Goal: Task Accomplishment & Management: Manage account settings

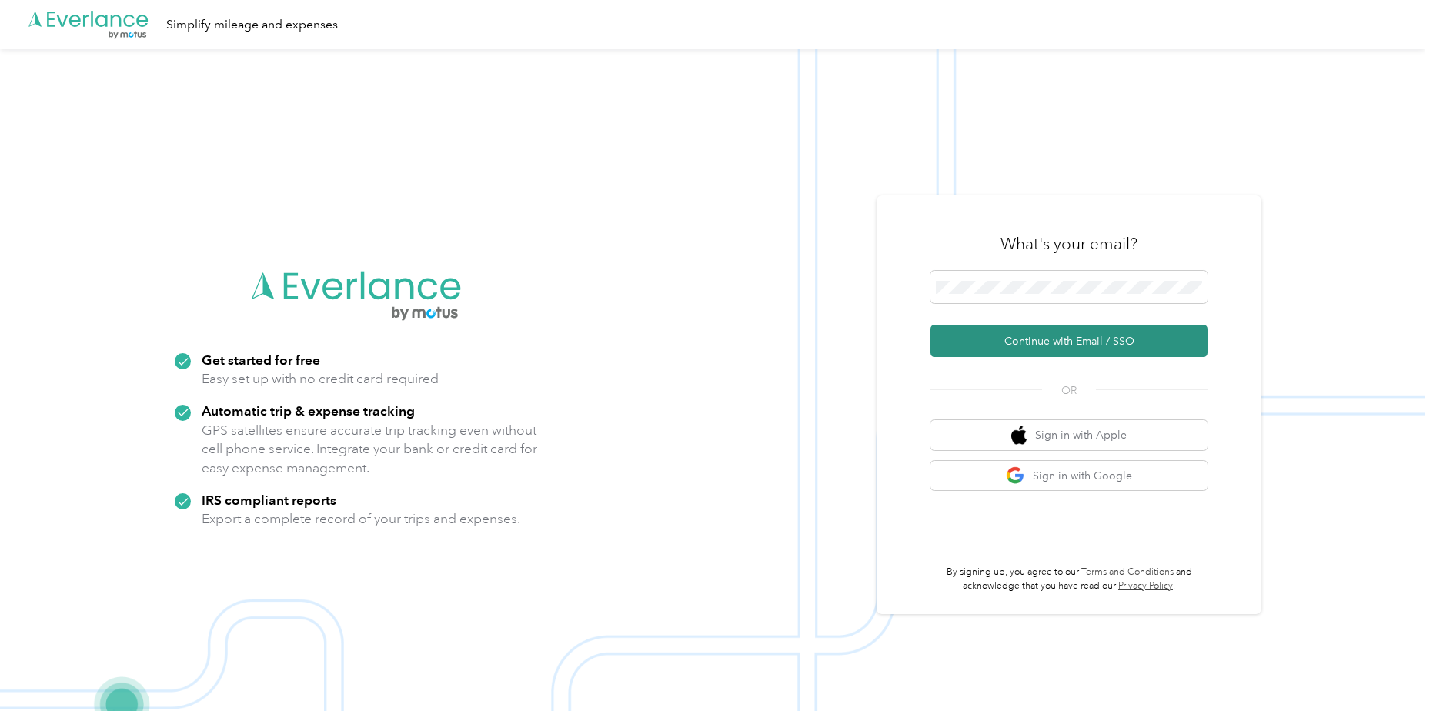
click at [1005, 335] on button "Continue with Email / SSO" at bounding box center [1069, 341] width 277 height 32
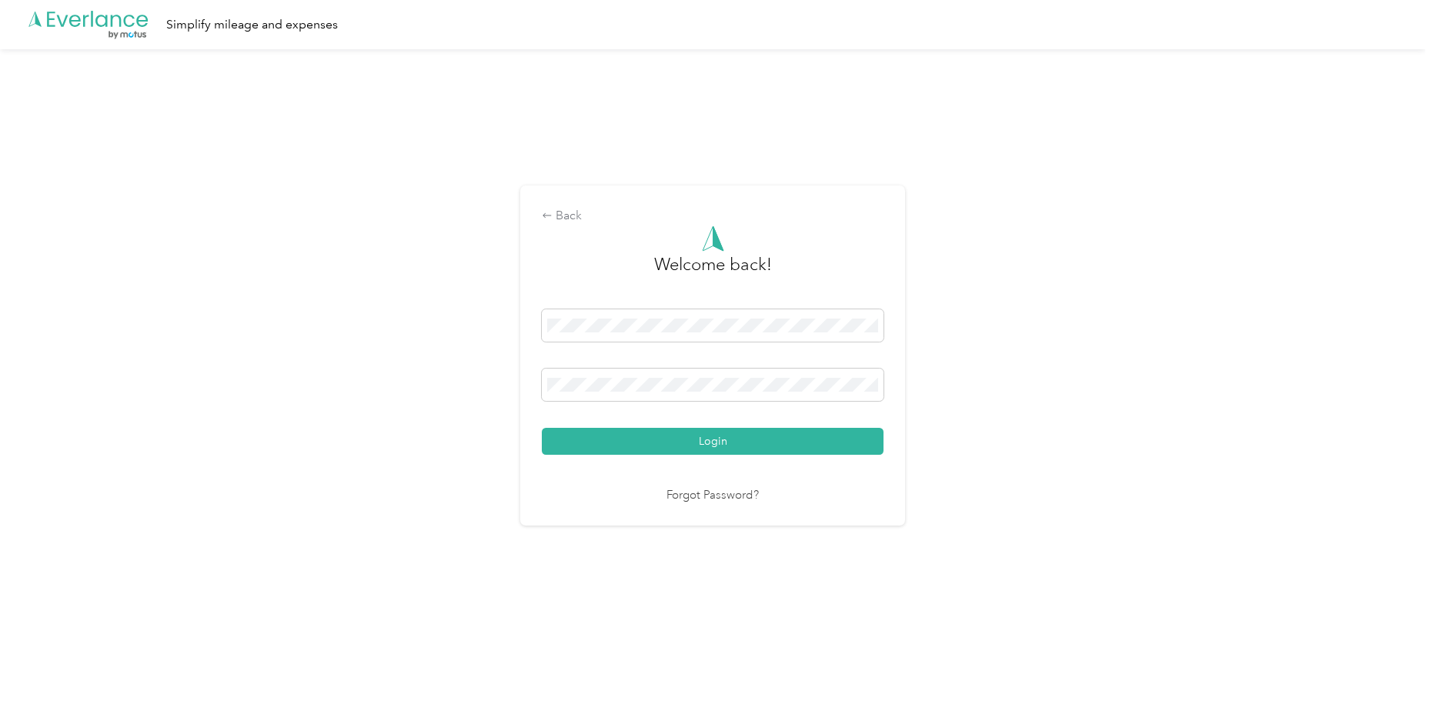
click at [614, 449] on button "Login" at bounding box center [713, 441] width 342 height 27
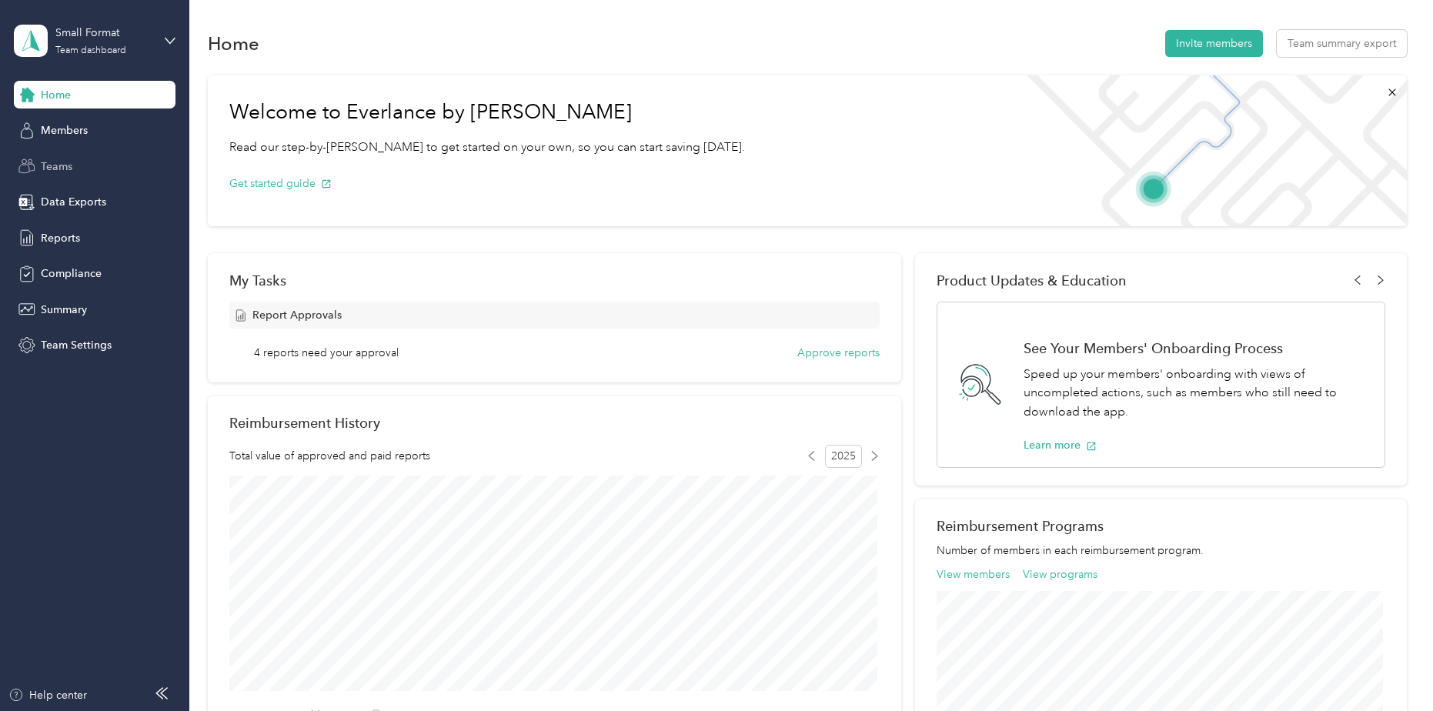
click at [65, 172] on span "Teams" at bounding box center [57, 167] width 32 height 16
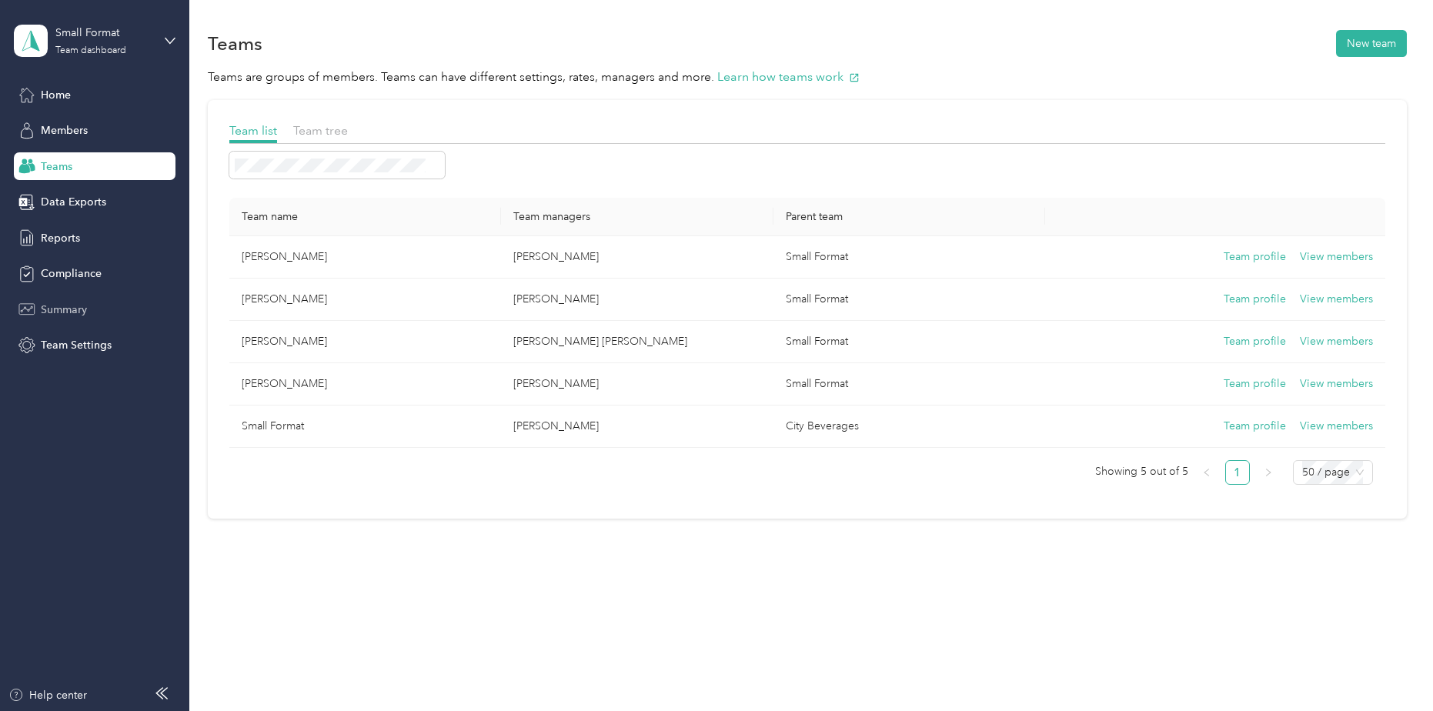
click at [73, 306] on span "Summary" at bounding box center [64, 310] width 46 height 16
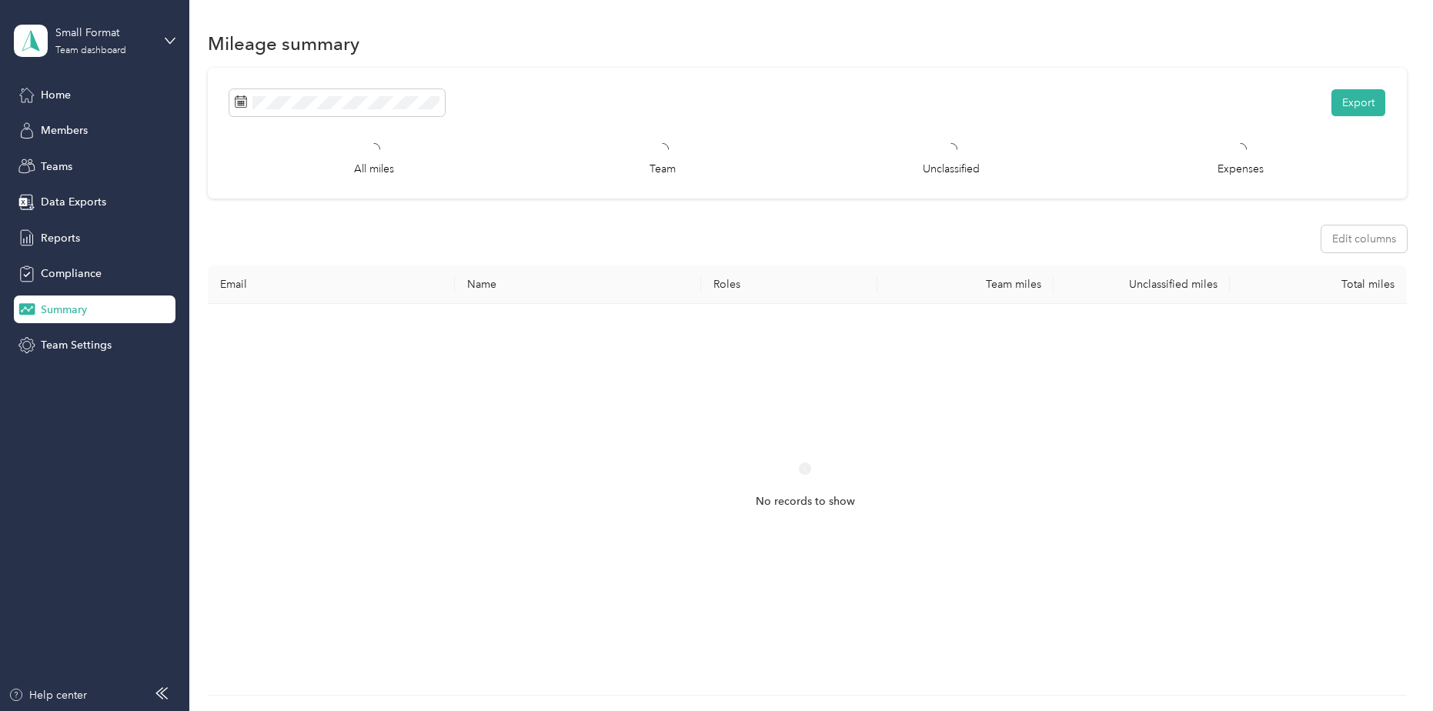
click at [78, 288] on div "Home Members Teams Data Exports Reports Compliance Summary Team Settings" at bounding box center [95, 220] width 162 height 279
click at [81, 266] on div "Compliance" at bounding box center [95, 274] width 162 height 28
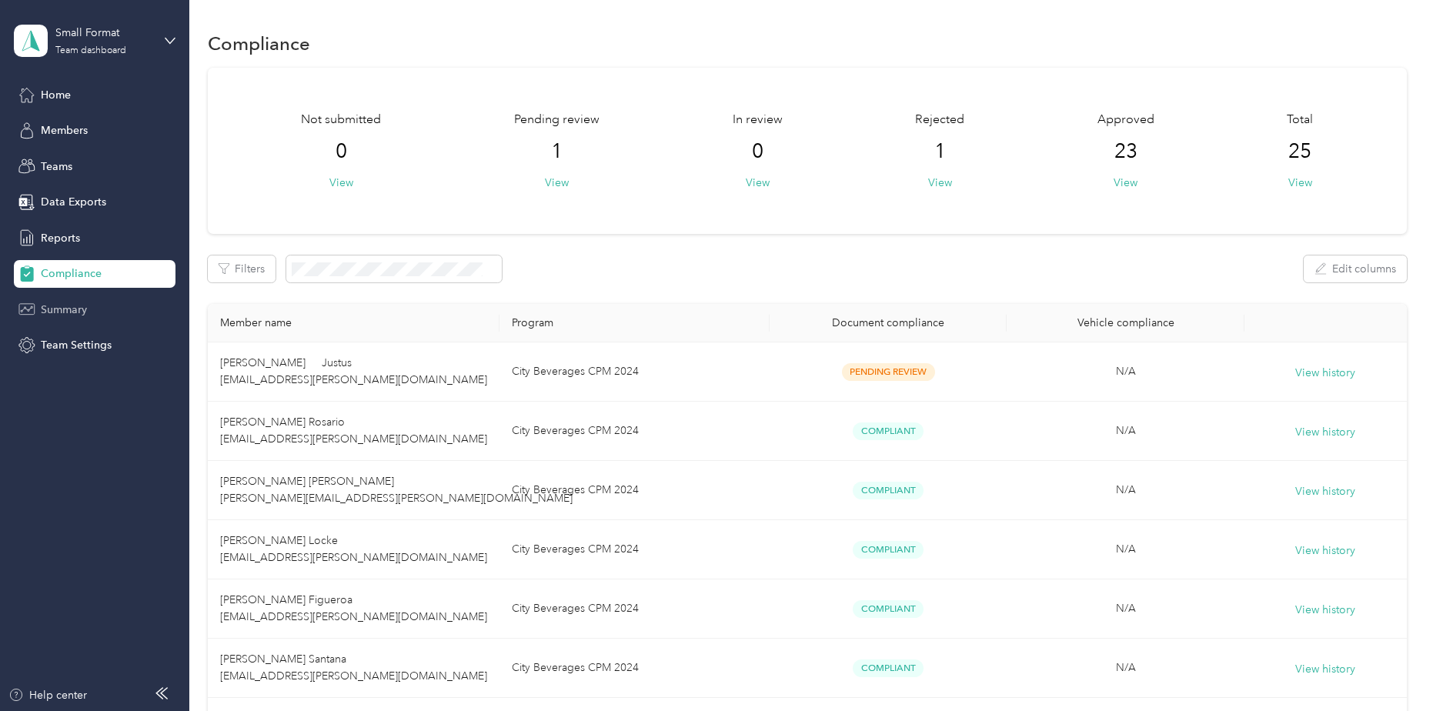
click at [124, 314] on div "Summary" at bounding box center [95, 310] width 162 height 28
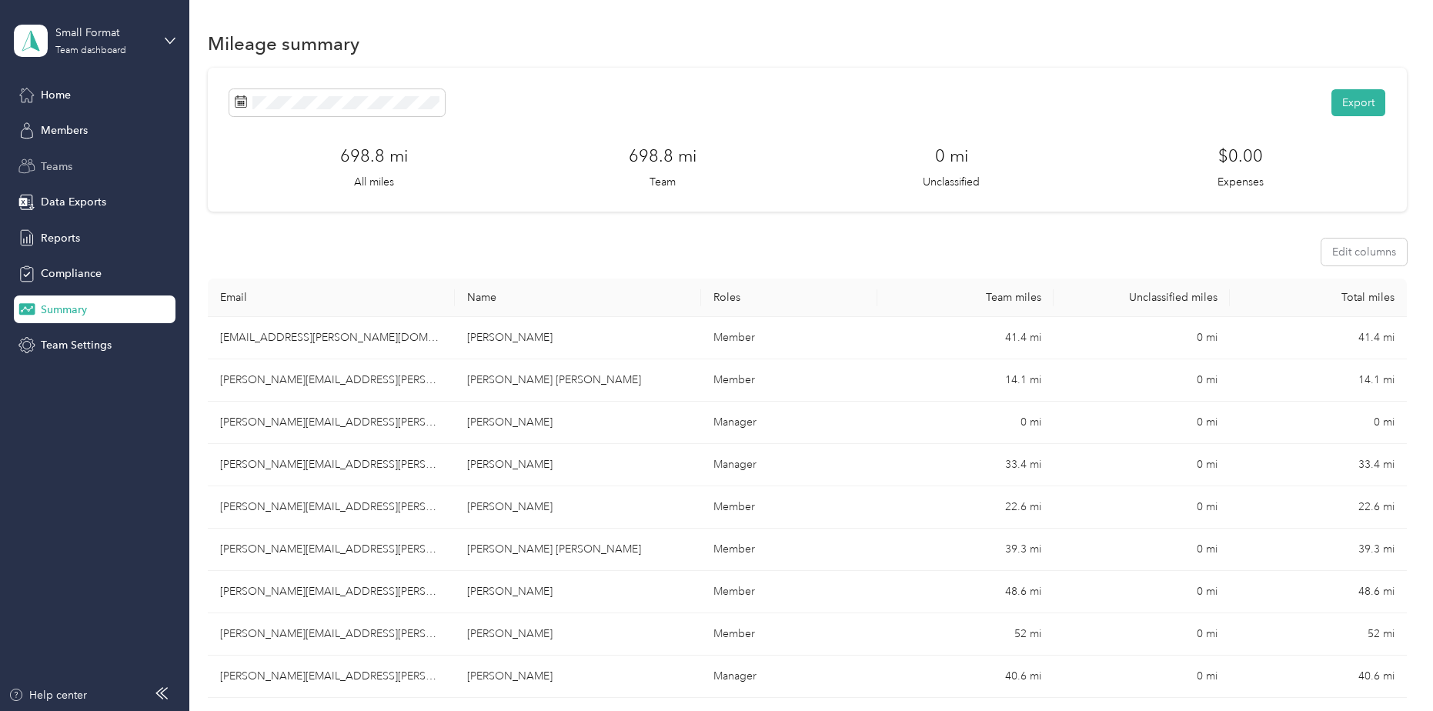
click at [50, 171] on span "Teams" at bounding box center [57, 167] width 32 height 16
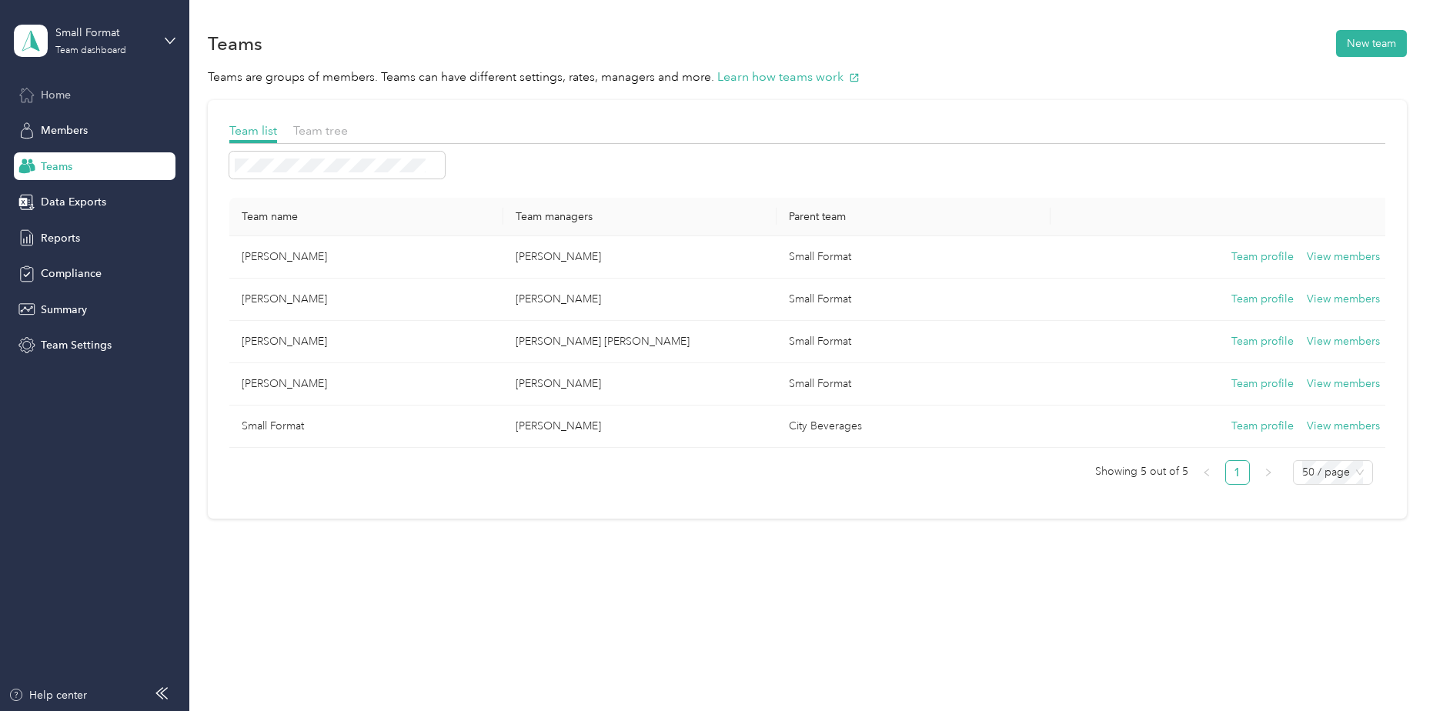
click at [45, 87] on span "Home" at bounding box center [56, 95] width 30 height 16
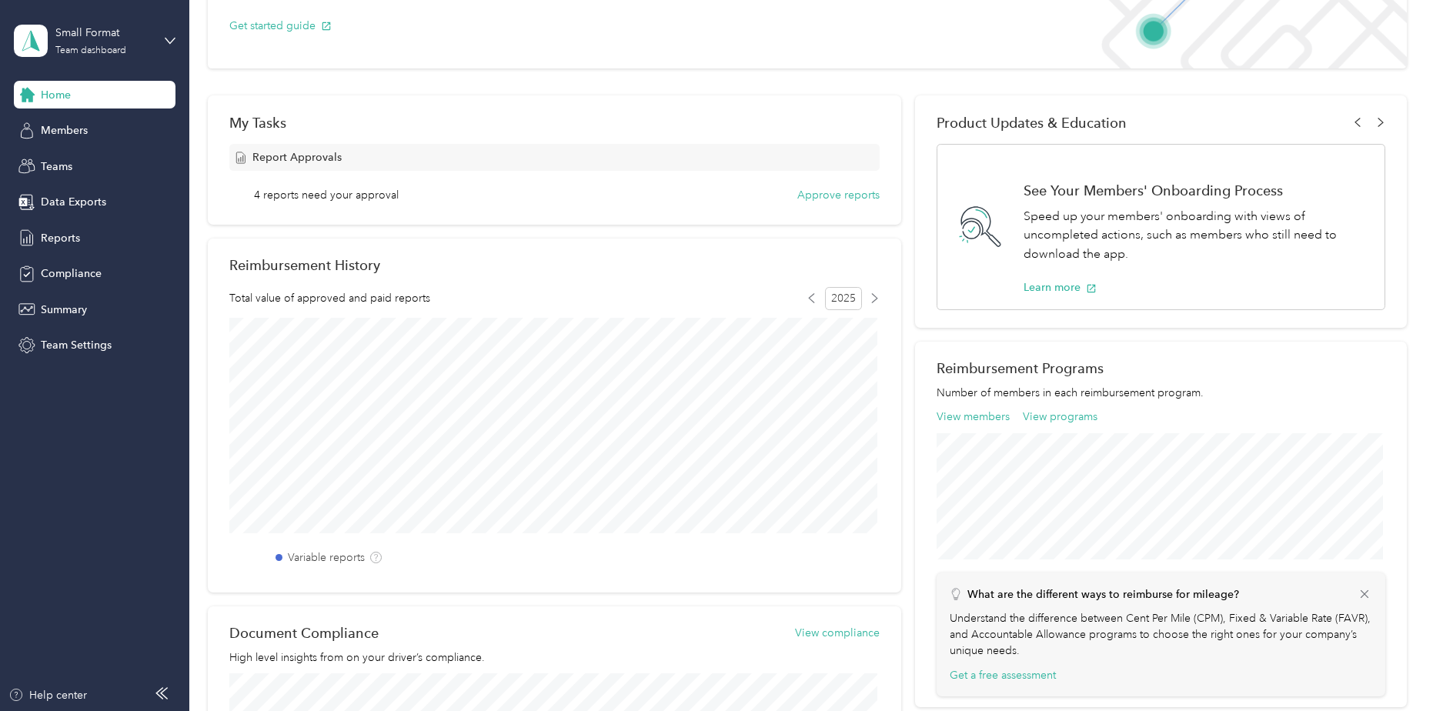
scroll to position [154, 0]
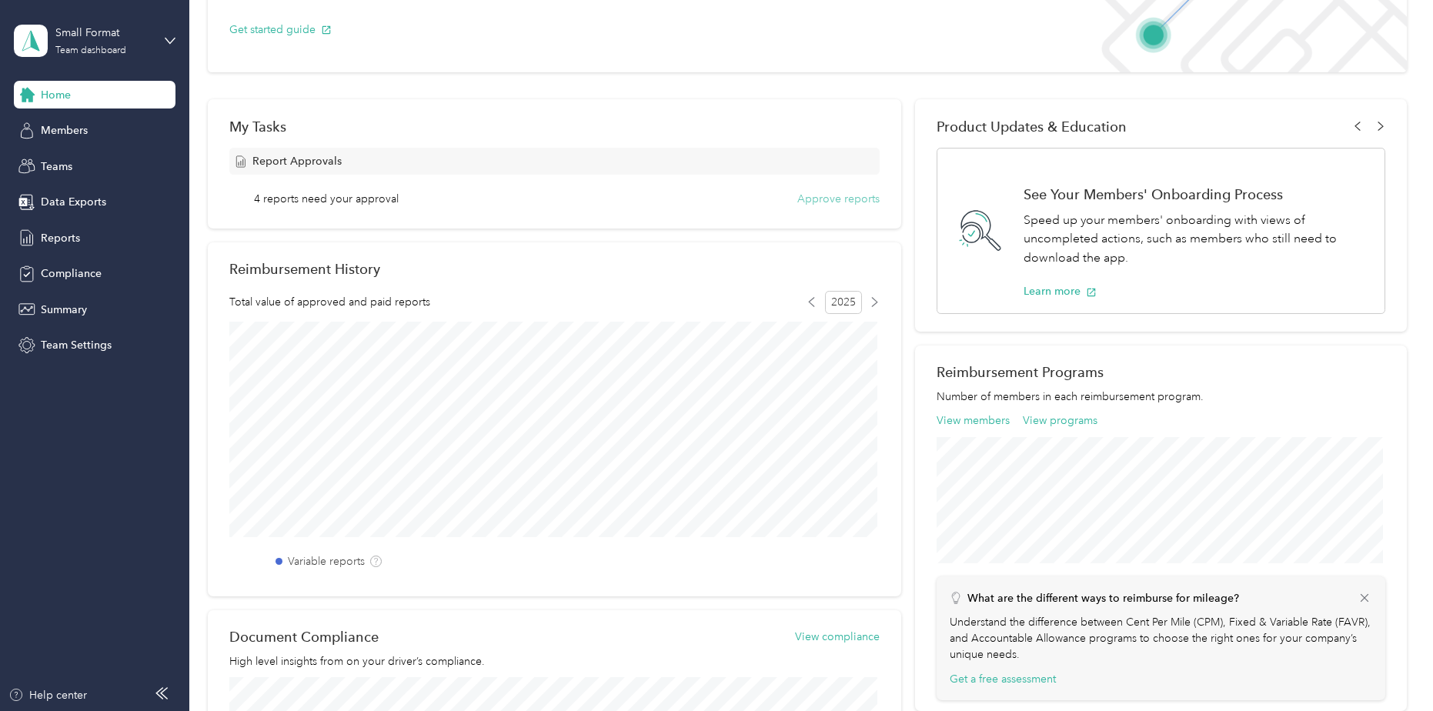
click at [828, 201] on button "Approve reports" at bounding box center [839, 199] width 82 height 16
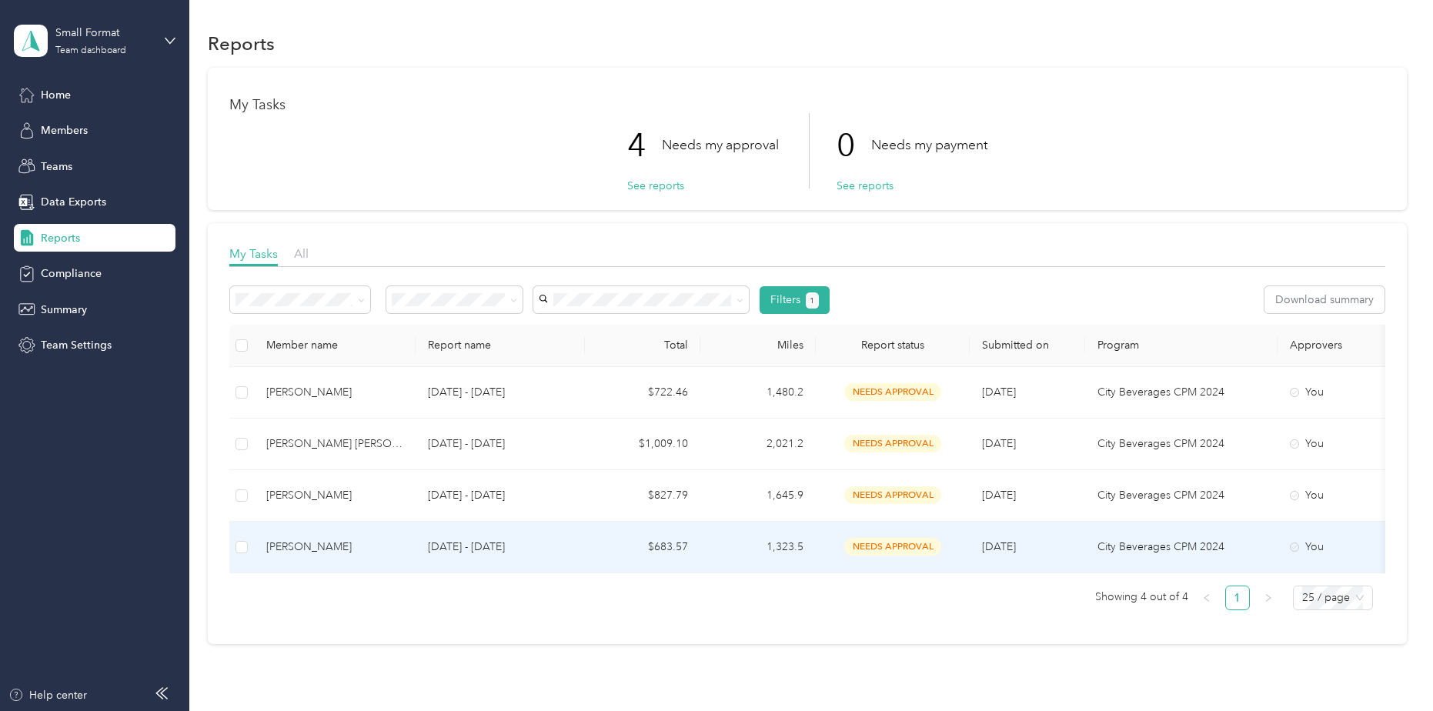
click at [266, 551] on td "[PERSON_NAME]" at bounding box center [335, 548] width 162 height 52
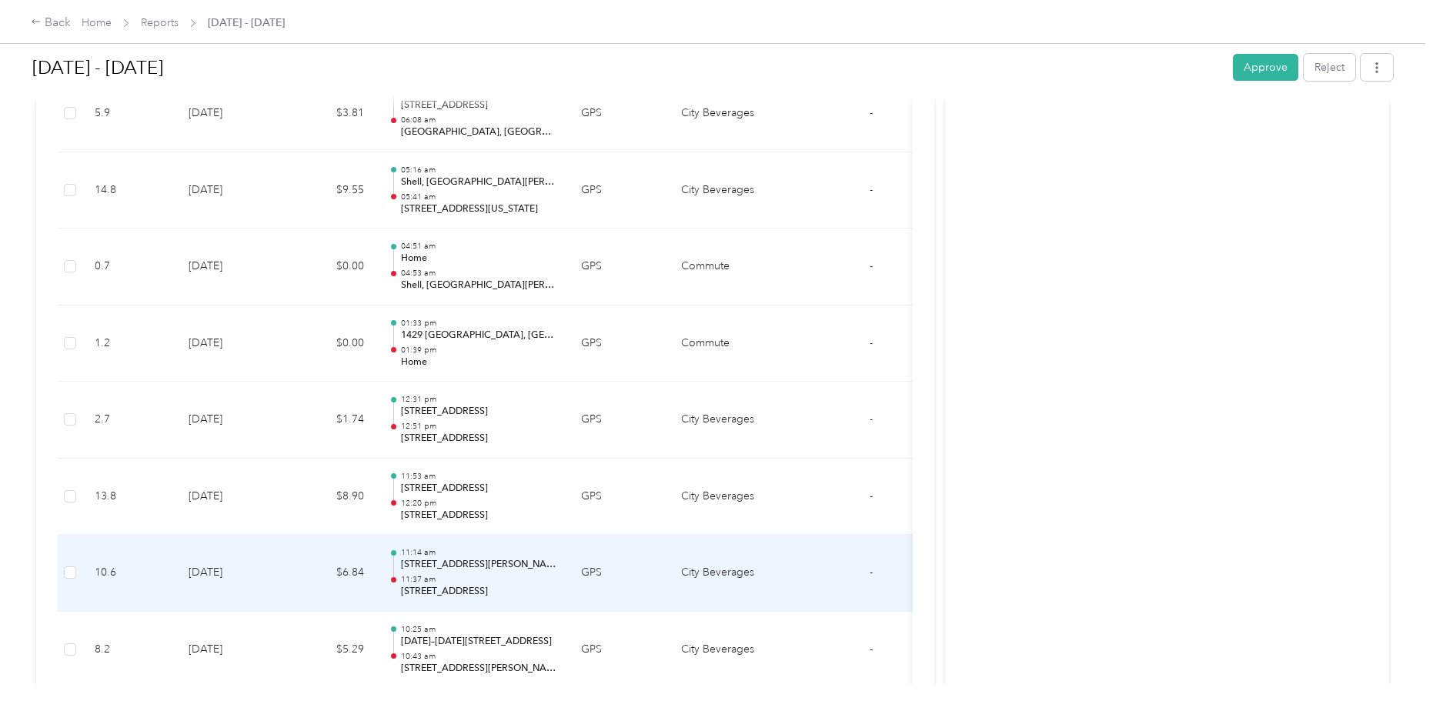
scroll to position [9941, 0]
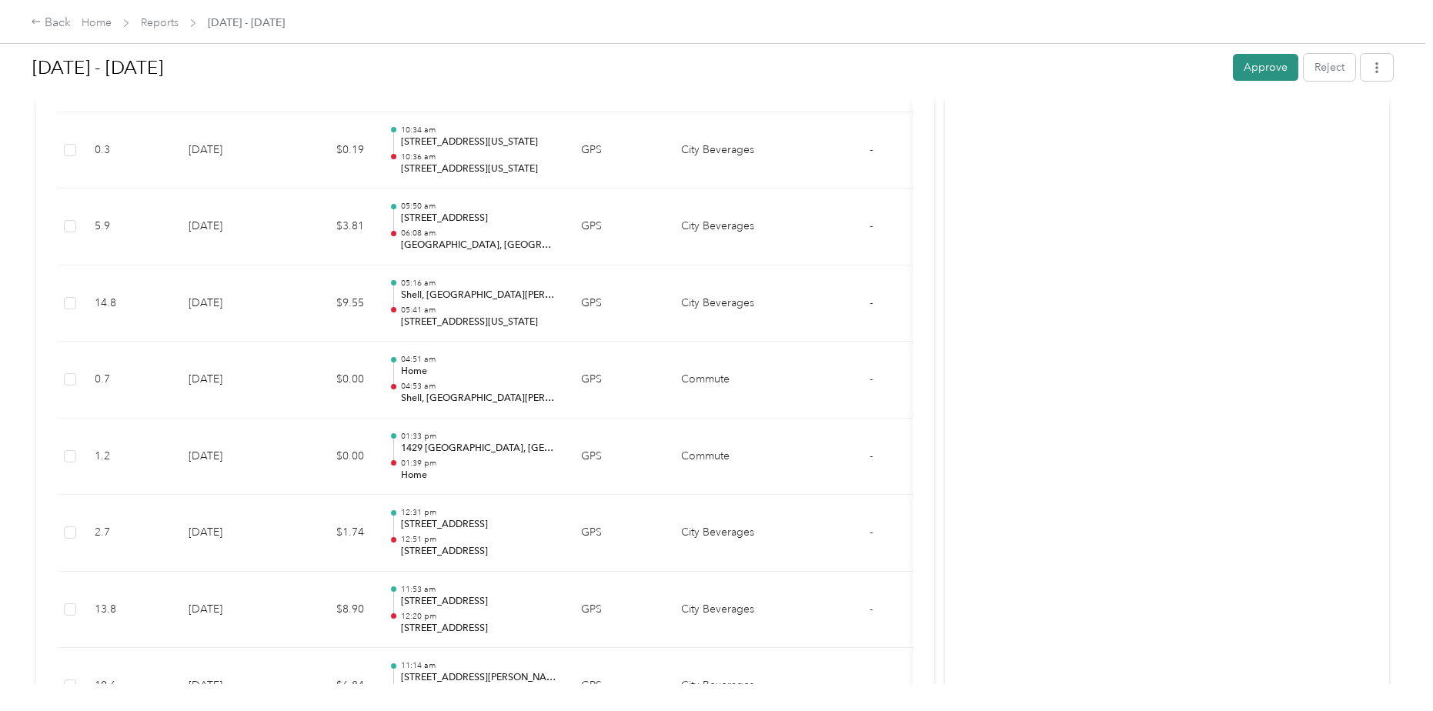
click at [1269, 65] on button "Approve" at bounding box center [1265, 67] width 65 height 27
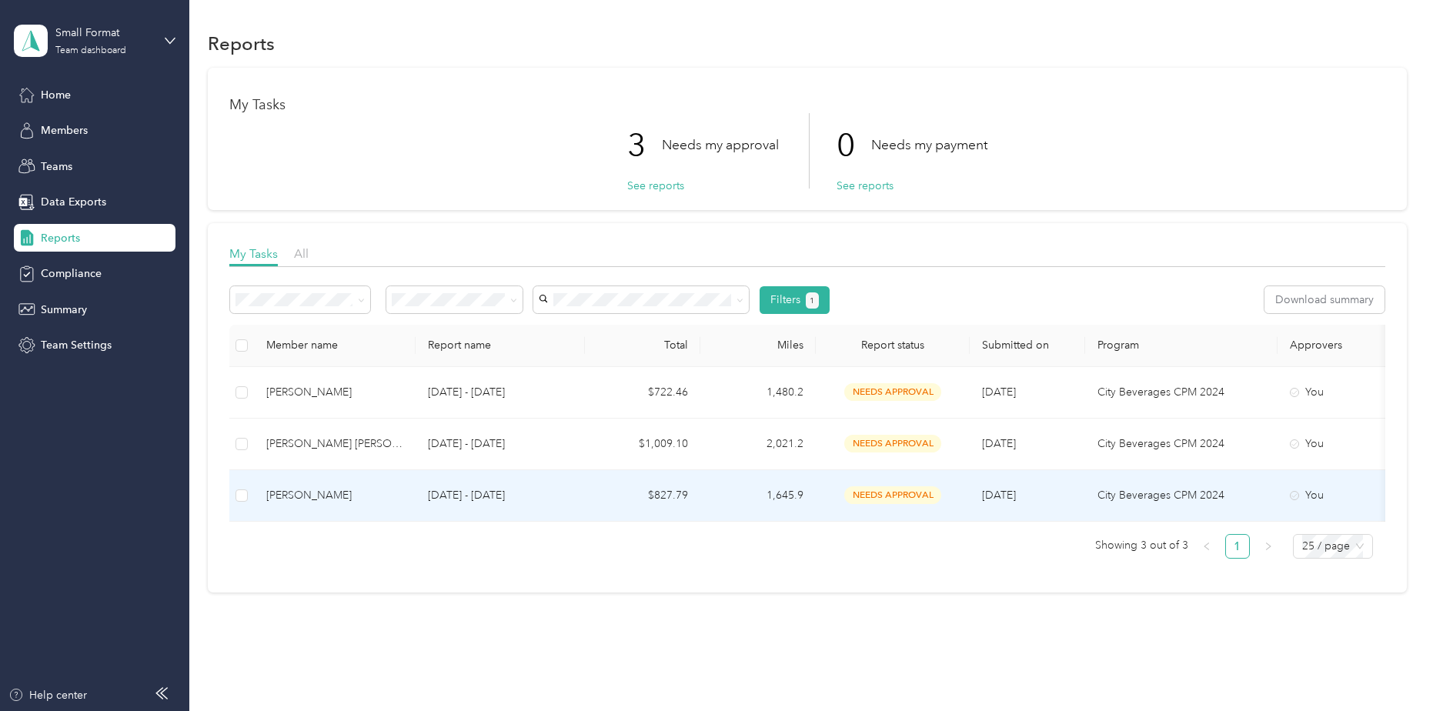
click at [318, 495] on div "[PERSON_NAME]" at bounding box center [334, 495] width 137 height 17
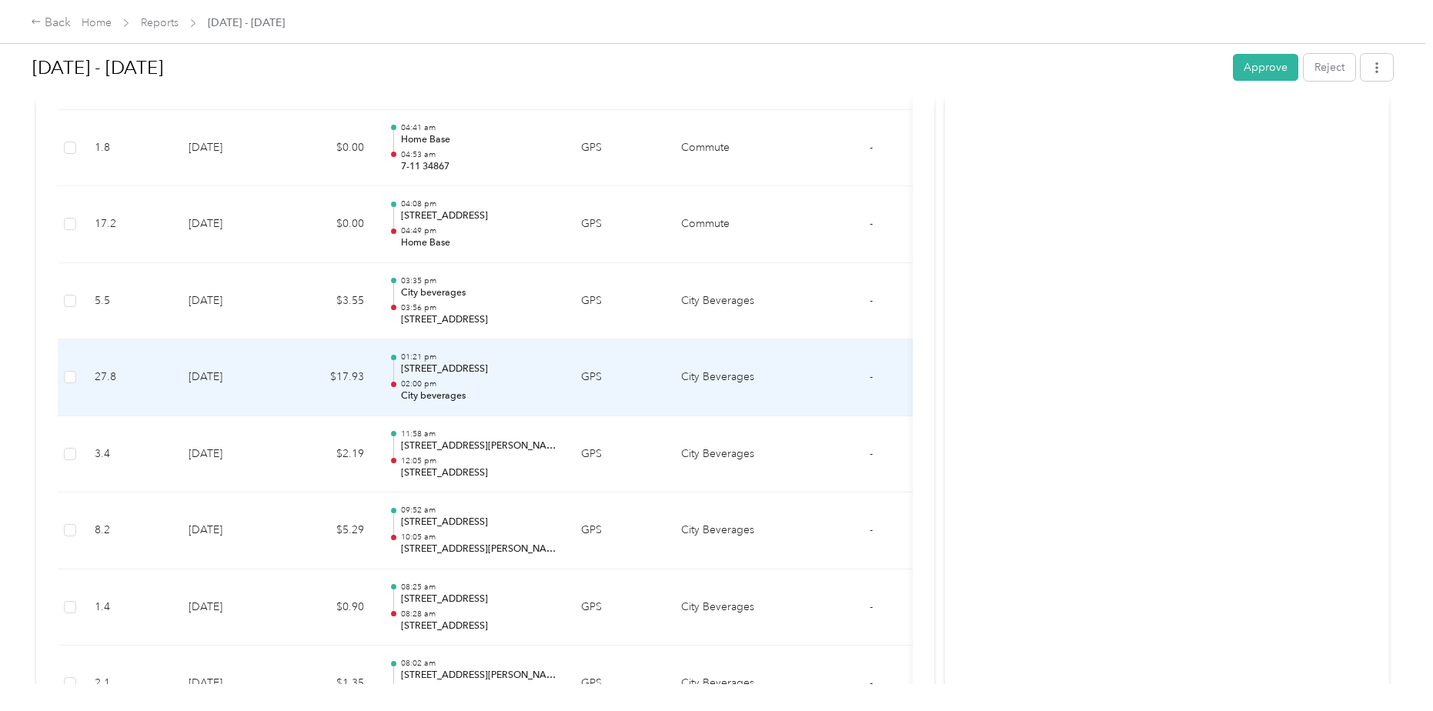
scroll to position [7927, 0]
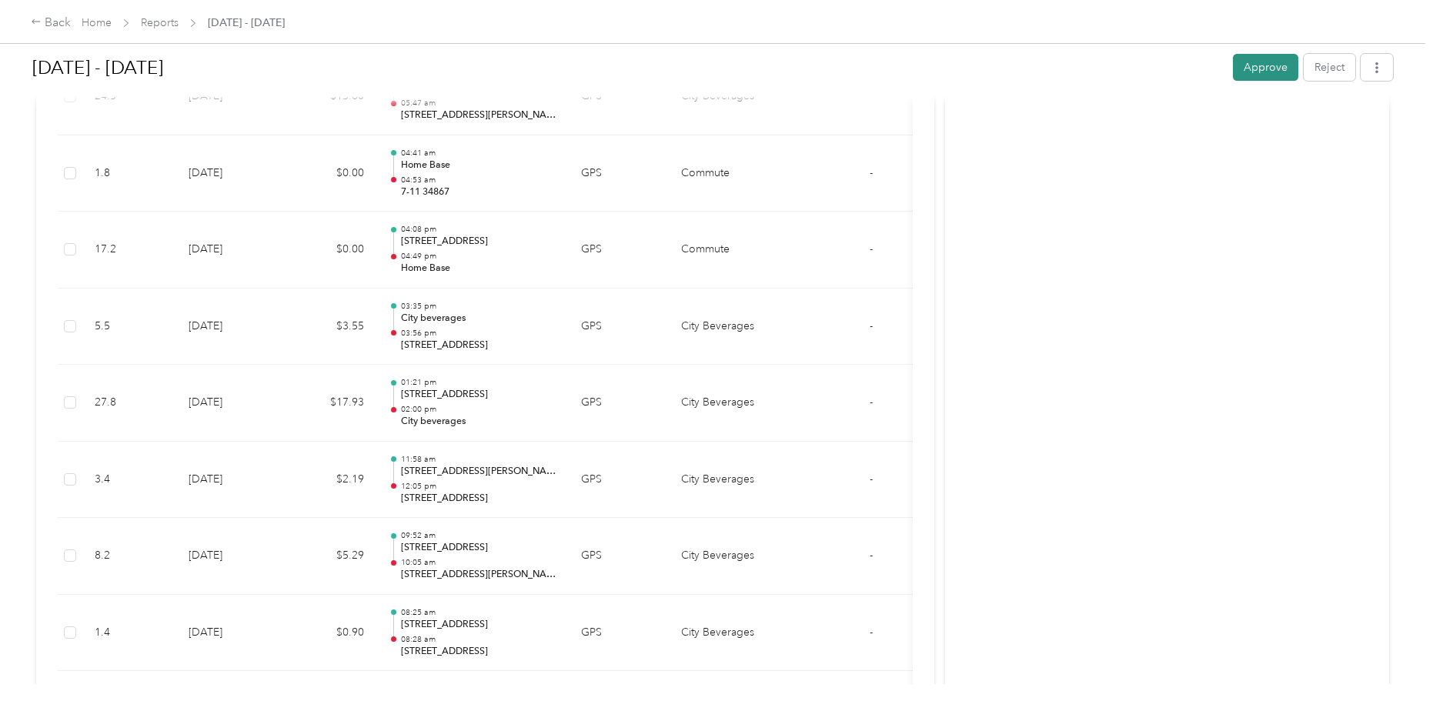
click at [1258, 65] on button "Approve" at bounding box center [1265, 67] width 65 height 27
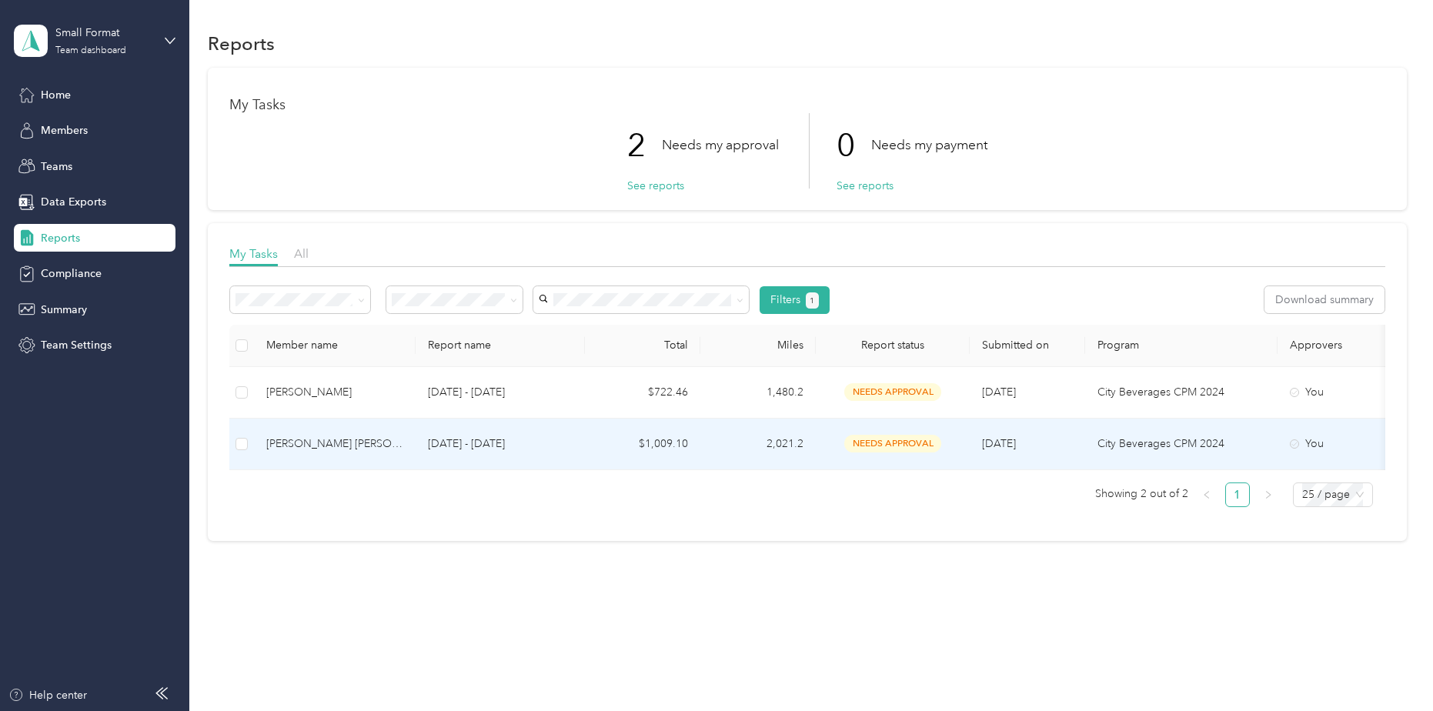
click at [305, 450] on div "[PERSON_NAME] [PERSON_NAME]" at bounding box center [334, 444] width 137 height 17
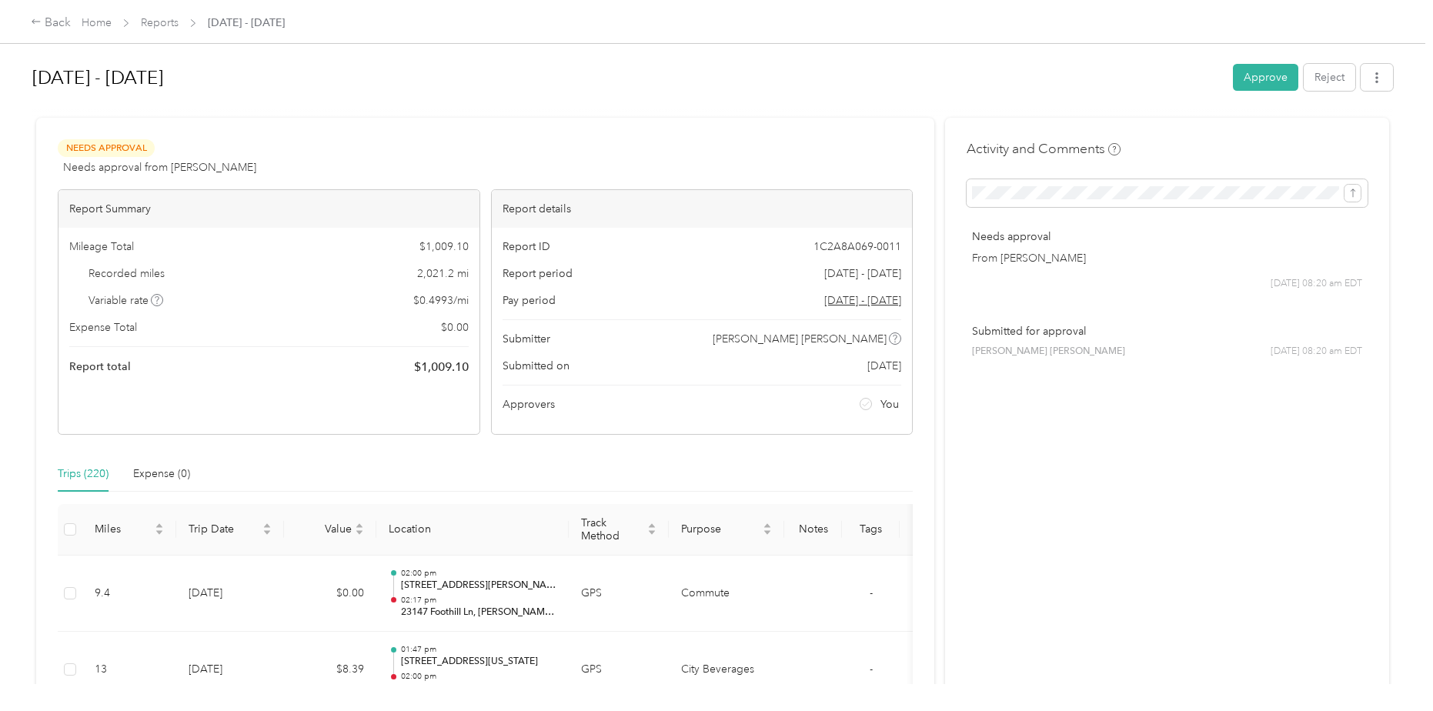
click at [1409, 45] on div "[DATE] - [DATE] Approve Reject Needs Approval Needs approval from [PERSON_NAME]…" at bounding box center [713, 342] width 1426 height 684
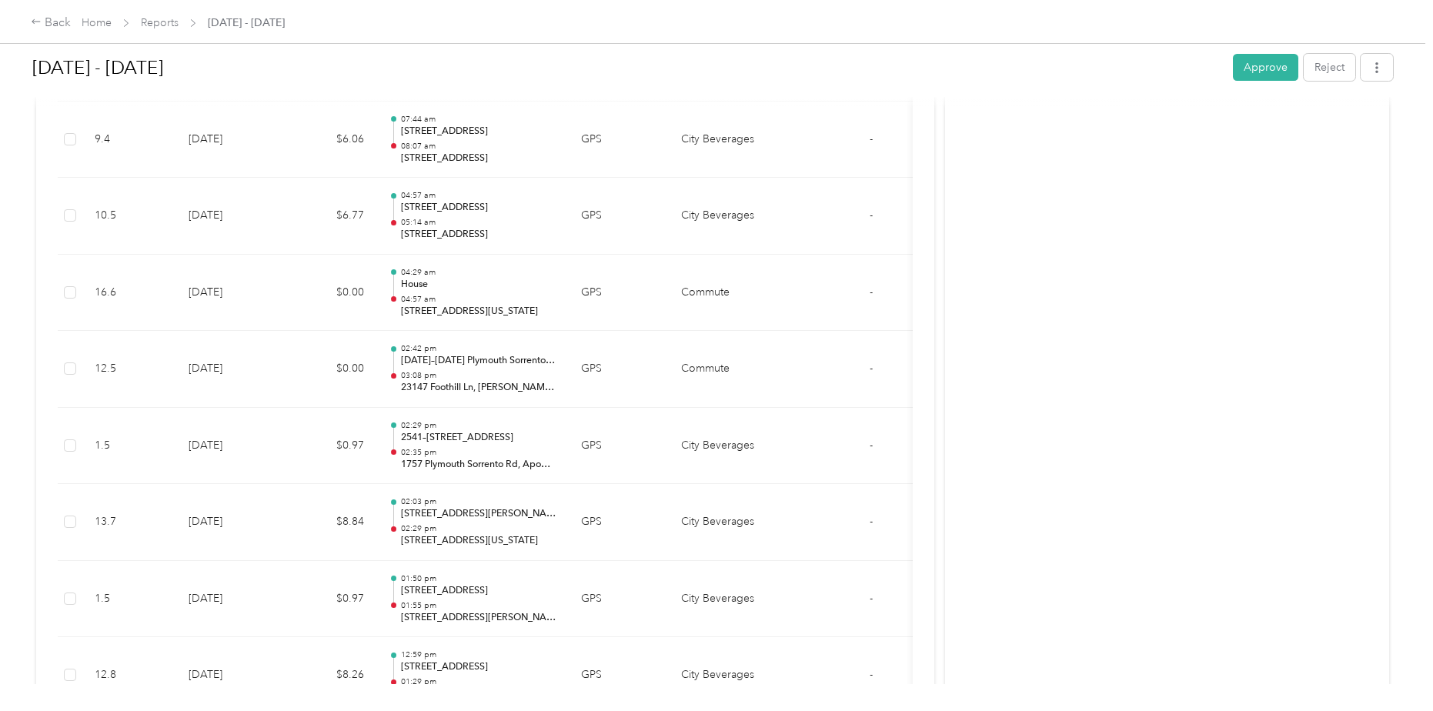
scroll to position [14822, 0]
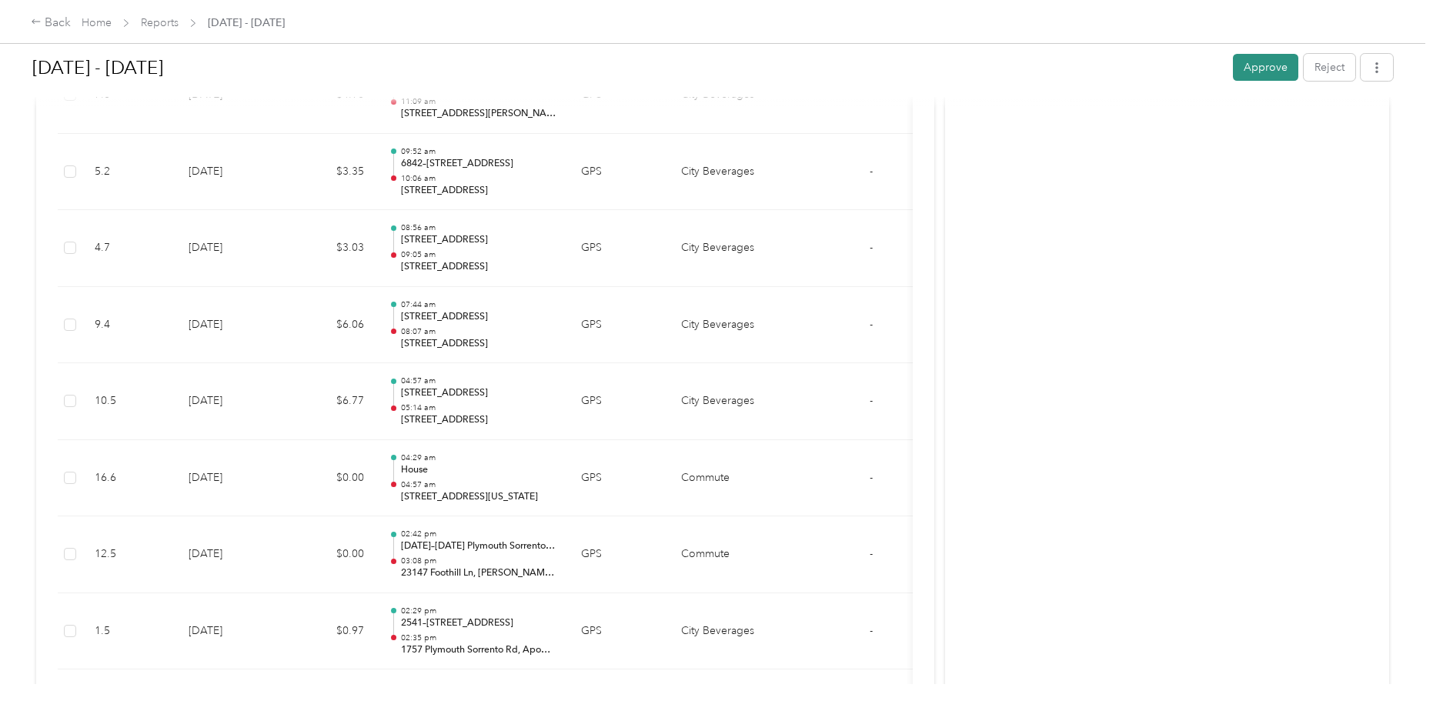
click at [1282, 65] on button "Approve" at bounding box center [1265, 67] width 65 height 27
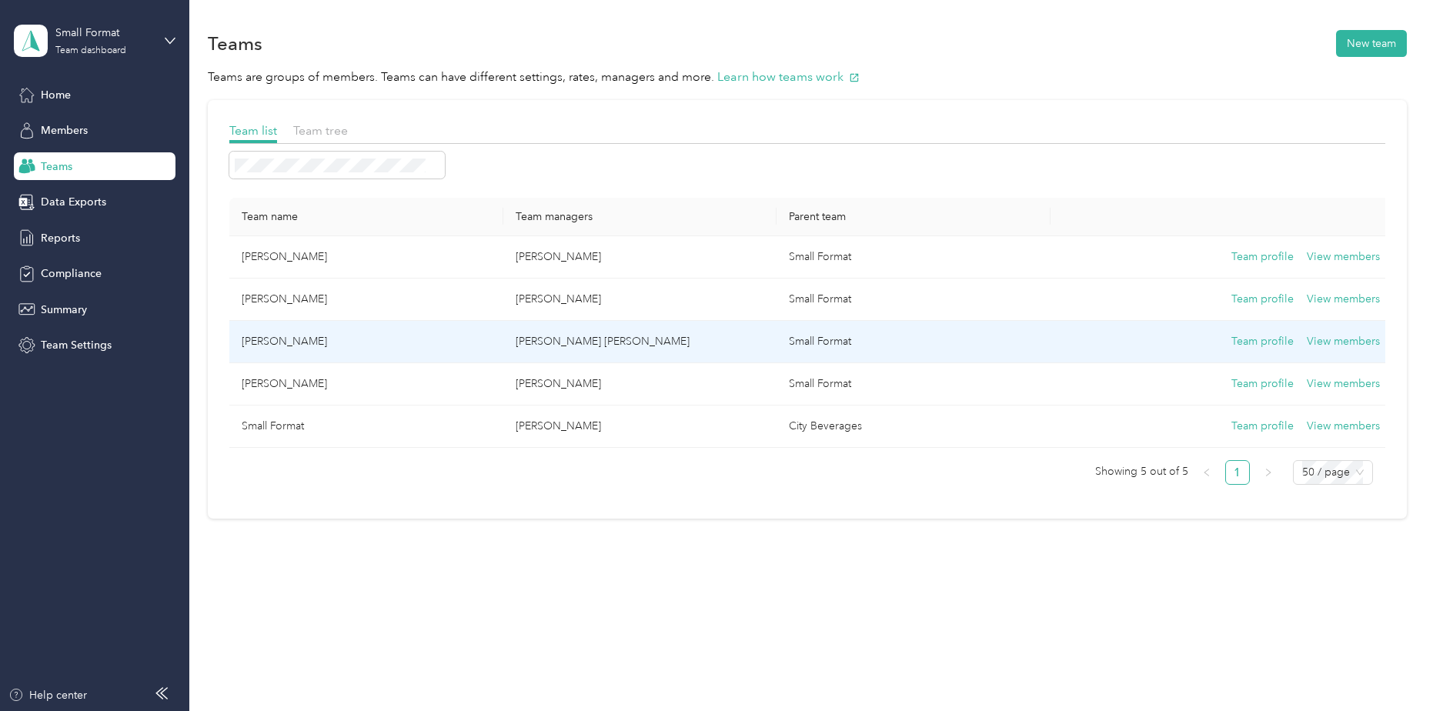
click at [270, 339] on td "[PERSON_NAME]" at bounding box center [366, 342] width 274 height 42
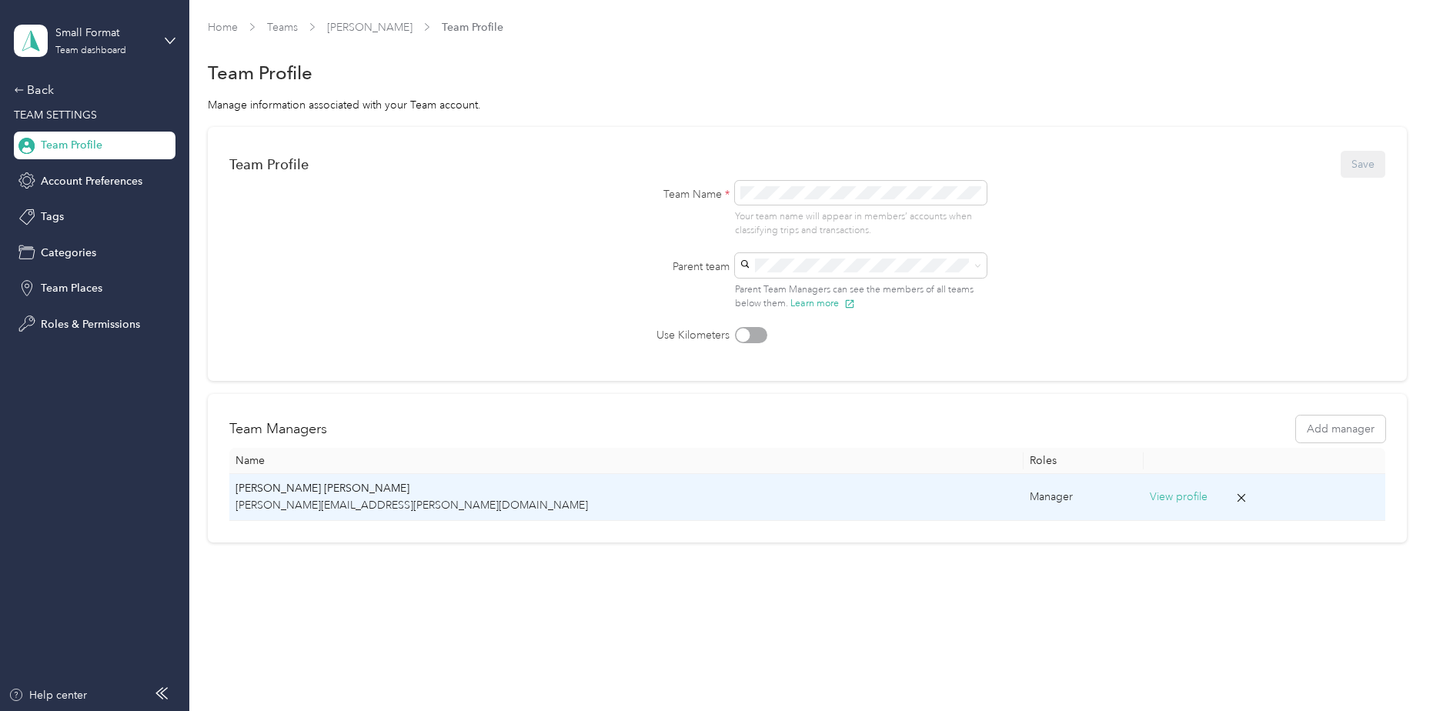
click at [304, 488] on p "[PERSON_NAME] [PERSON_NAME]" at bounding box center [626, 488] width 781 height 17
click at [303, 497] on p "[PERSON_NAME][EMAIL_ADDRESS][PERSON_NAME][DOMAIN_NAME]" at bounding box center [626, 505] width 781 height 17
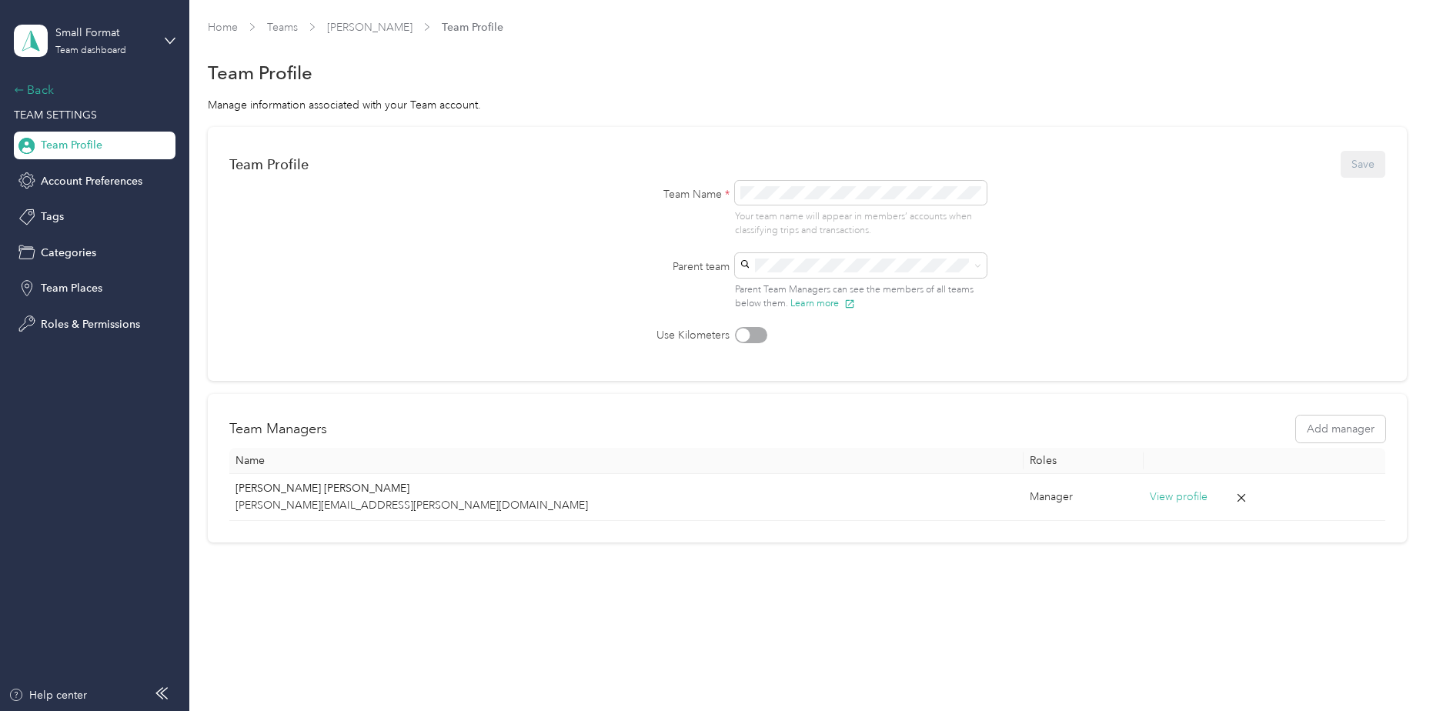
click at [32, 87] on div "Back" at bounding box center [91, 90] width 154 height 18
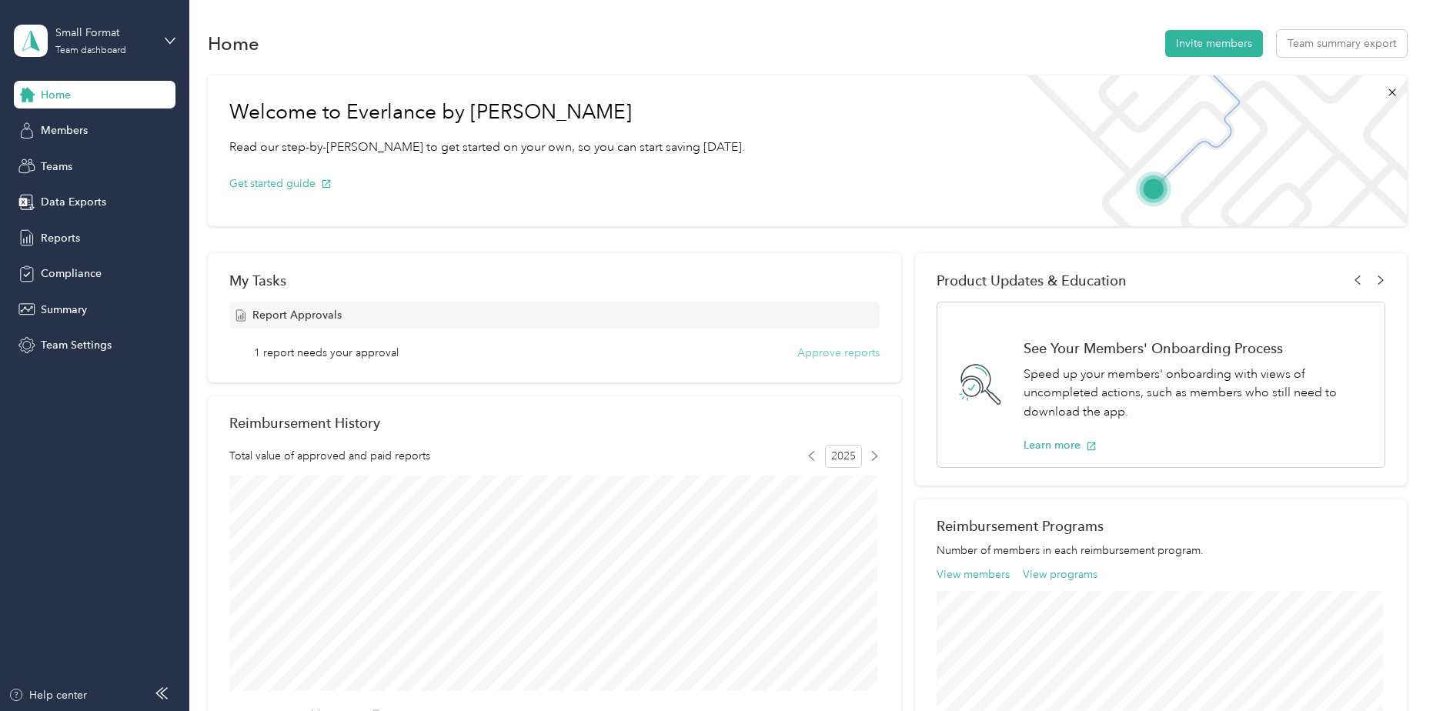
click at [822, 349] on button "Approve reports" at bounding box center [839, 353] width 82 height 16
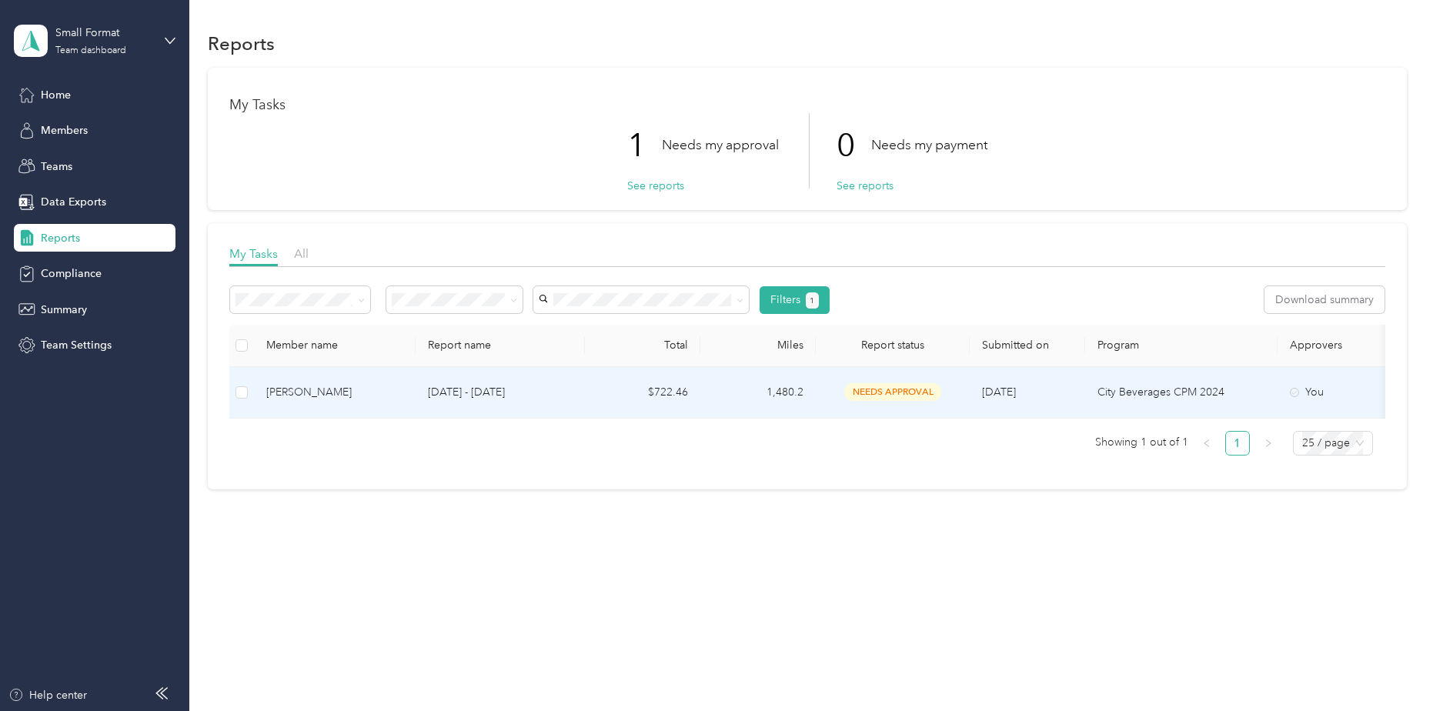
click at [349, 386] on div "[PERSON_NAME]" at bounding box center [334, 392] width 137 height 17
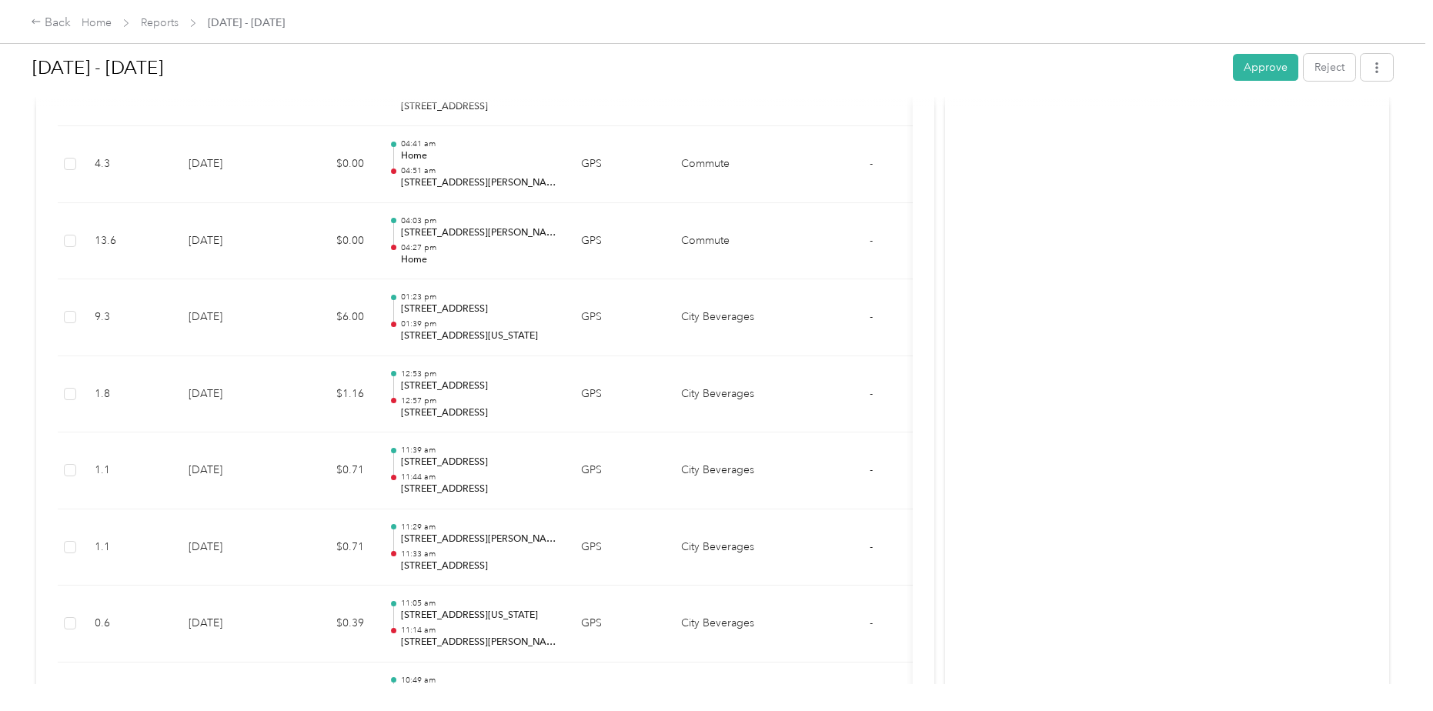
scroll to position [10916, 0]
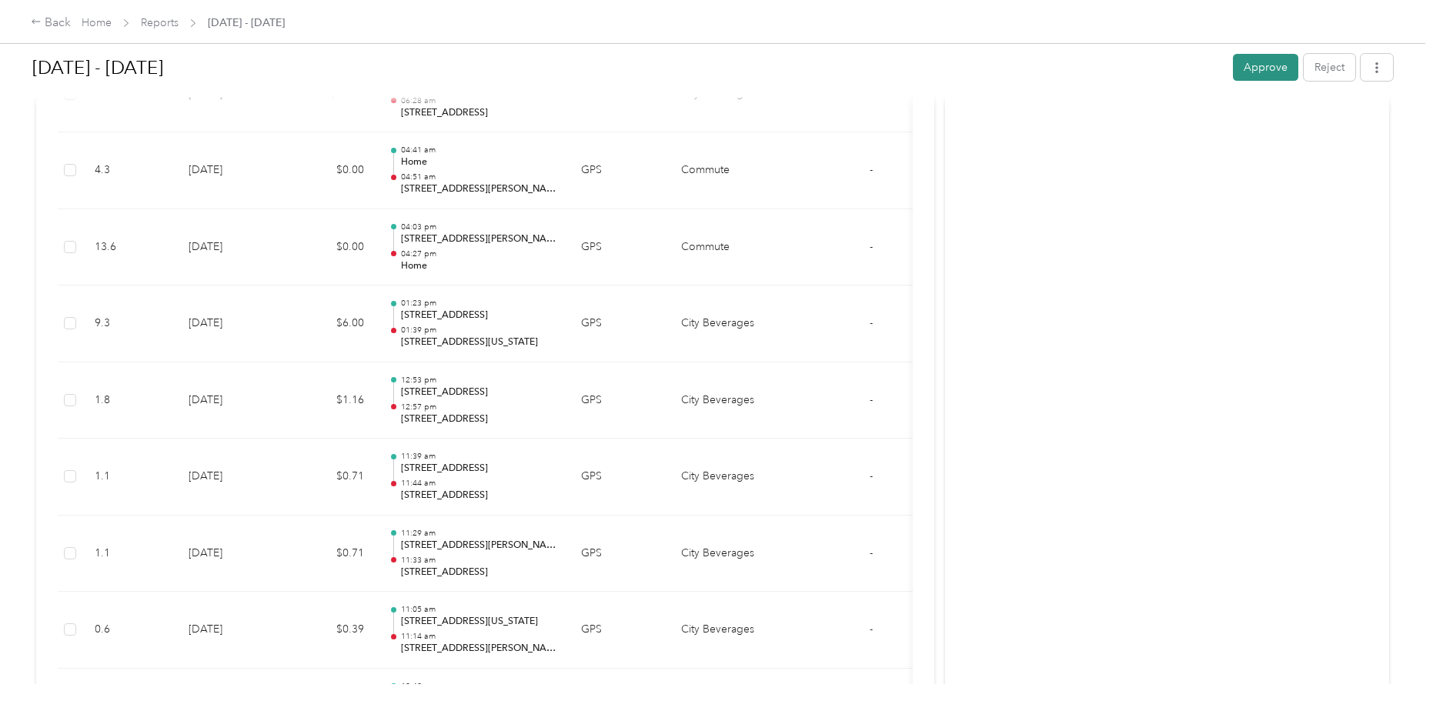
click at [1245, 64] on button "Approve" at bounding box center [1265, 67] width 65 height 27
